Goal: Entertainment & Leisure: Consume media (video, audio)

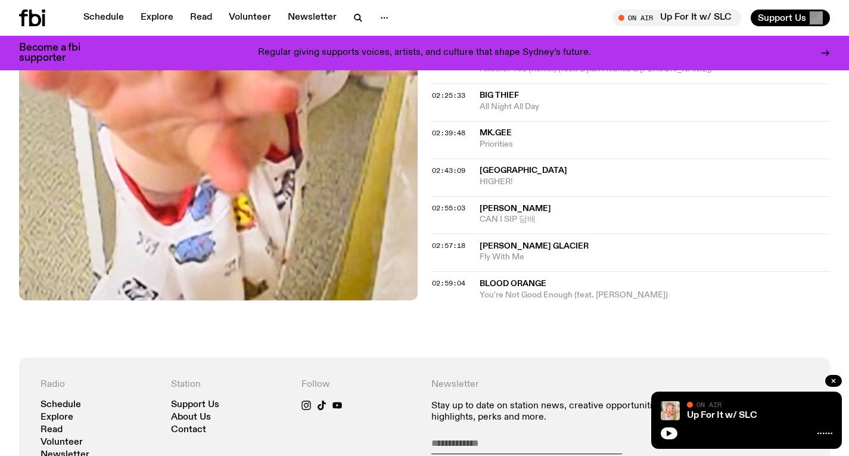
scroll to position [1708, 0]
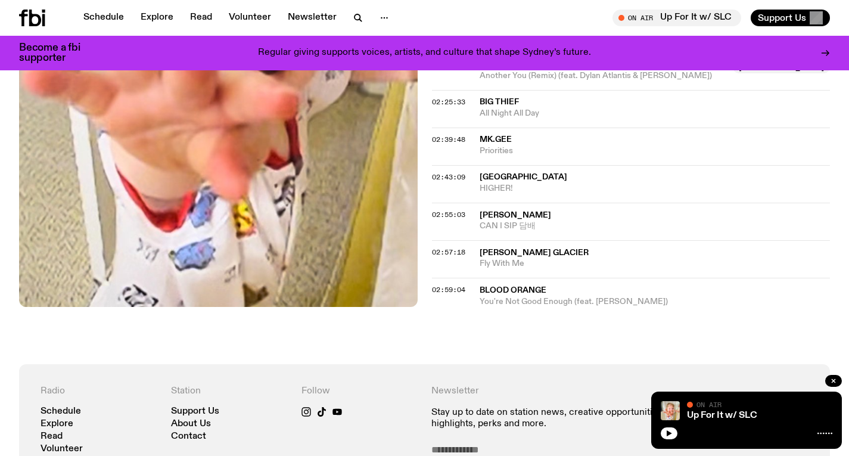
click at [36, 15] on icon at bounding box center [35, 18] width 12 height 17
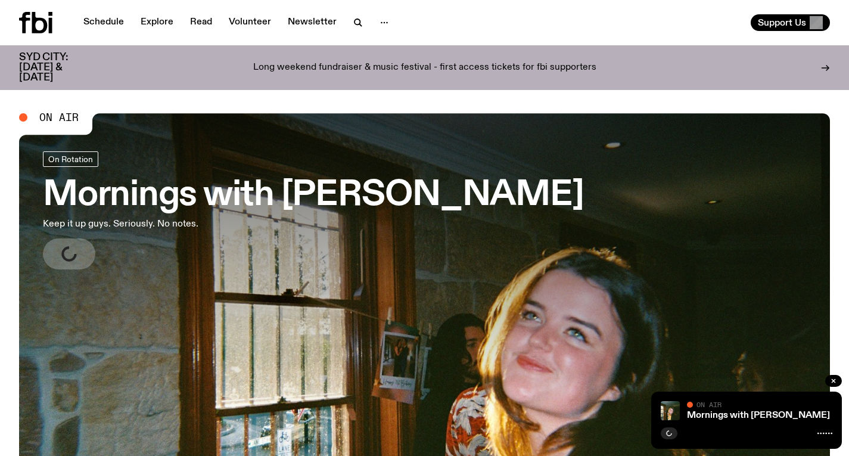
click at [262, 191] on h3 "Mornings with [PERSON_NAME]" at bounding box center [313, 195] width 541 height 33
